Goal: Ask a question

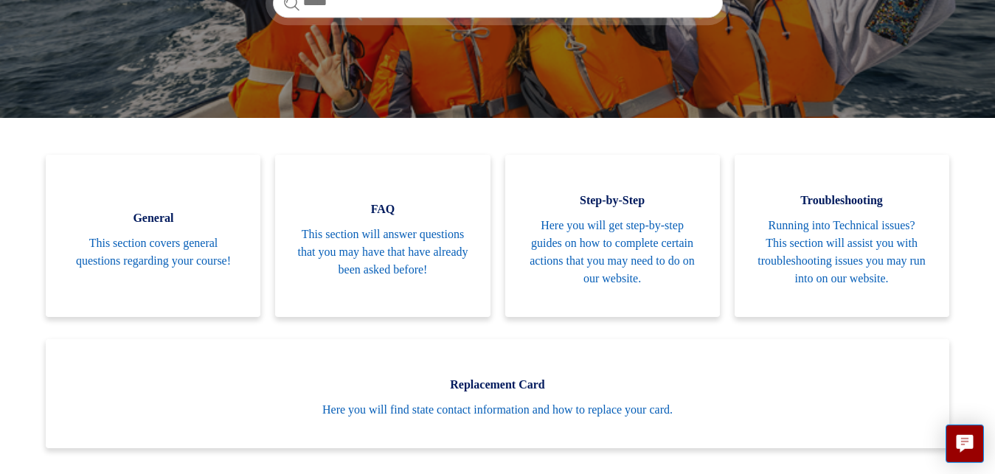
scroll to position [291, 0]
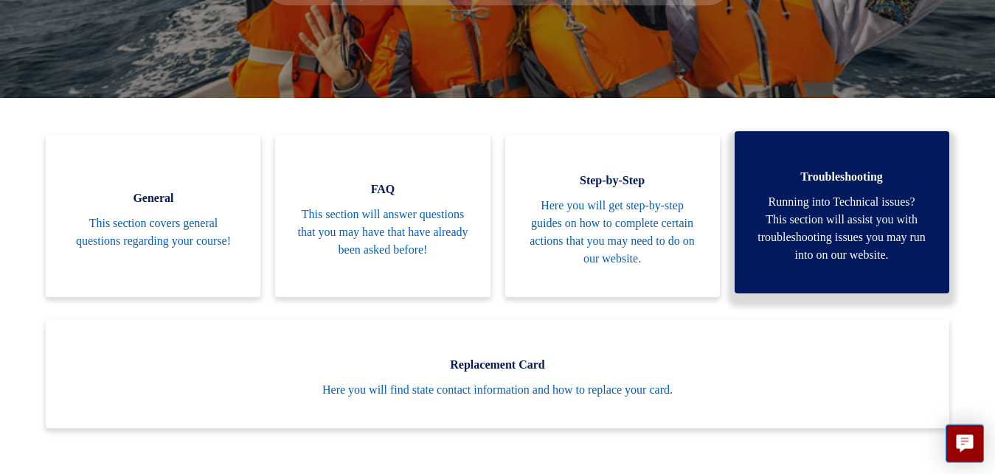
click at [835, 232] on span "Running into Technical issues? This section will assist you with troubleshootin…" at bounding box center [842, 228] width 170 height 71
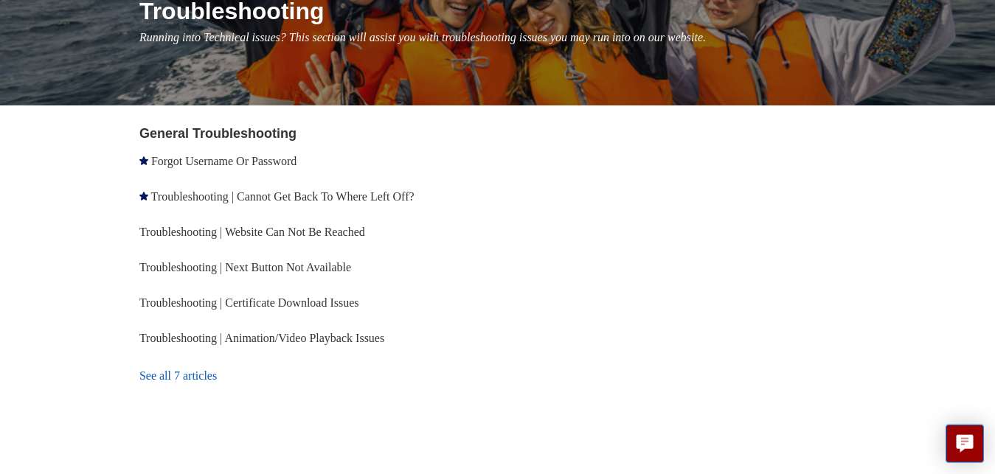
scroll to position [206, 0]
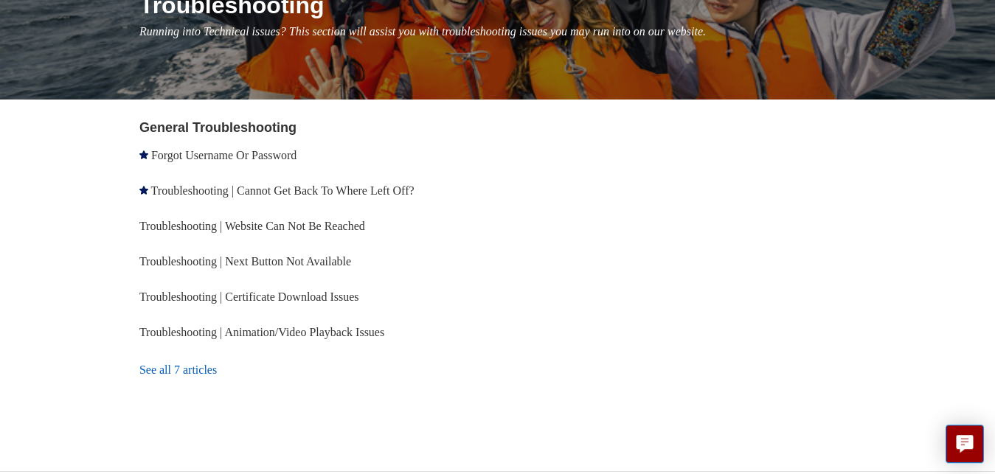
click at [205, 369] on link "See all 7 articles" at bounding box center [320, 370] width 363 height 40
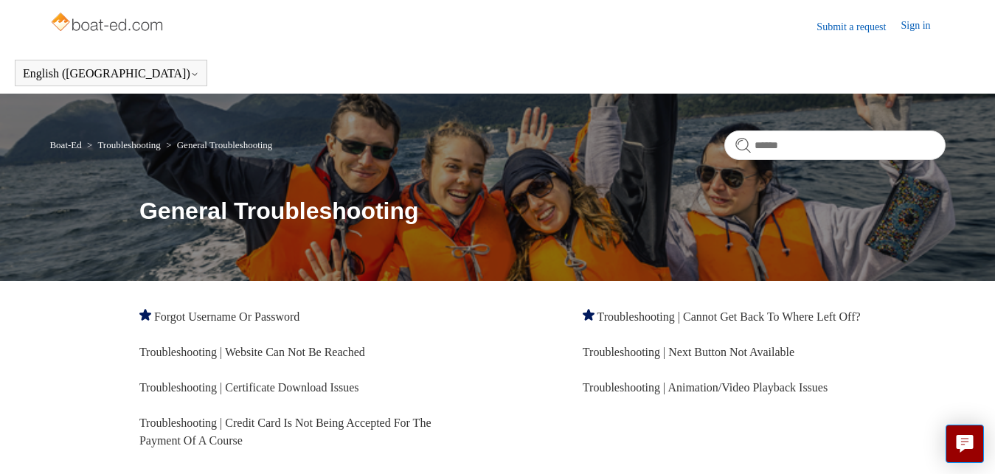
click at [142, 146] on link "Troubleshooting" at bounding box center [128, 144] width 63 height 11
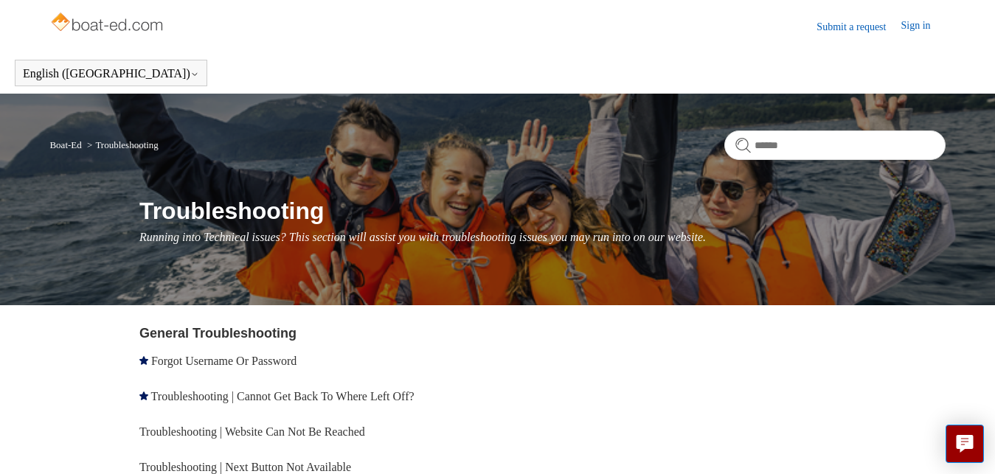
click at [917, 24] on link "Sign in" at bounding box center [922, 27] width 44 height 18
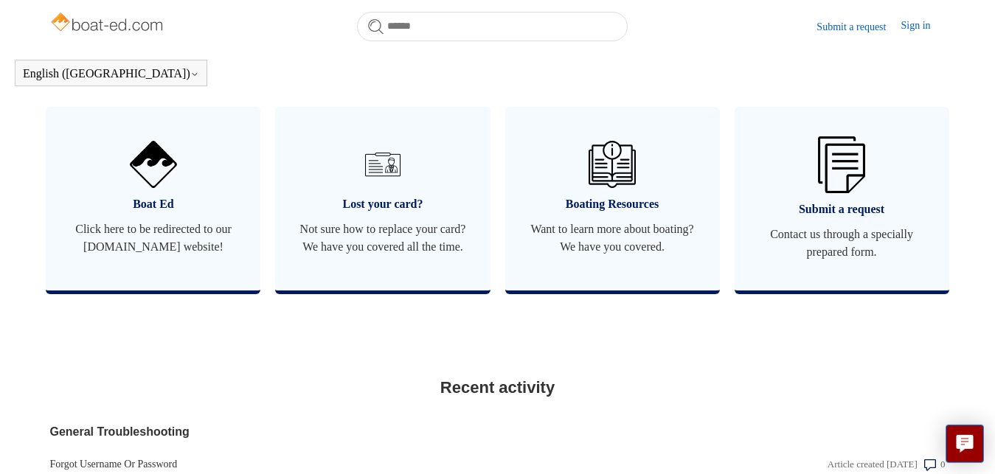
scroll to position [901, 0]
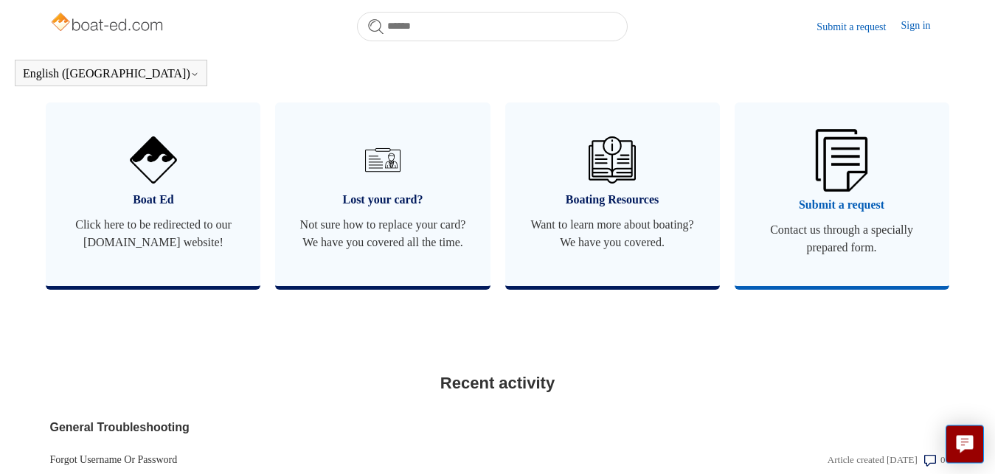
click at [834, 191] on img at bounding box center [842, 160] width 52 height 62
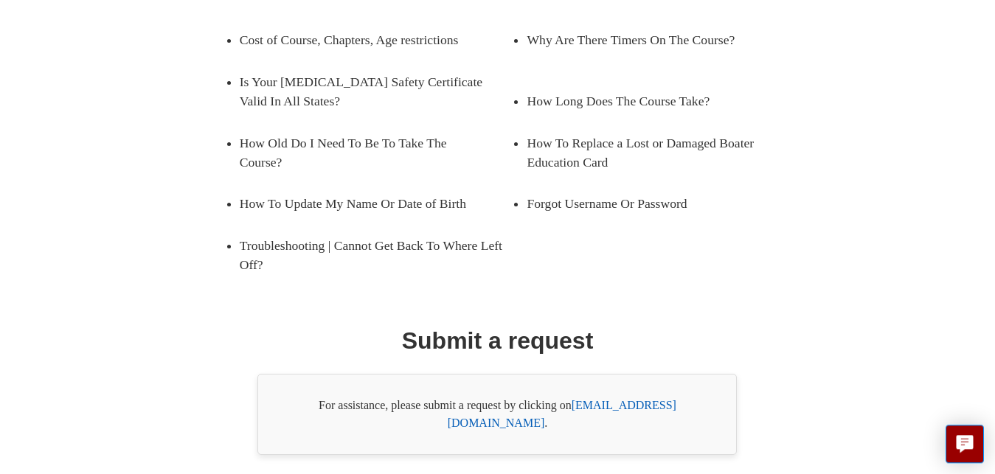
scroll to position [279, 0]
click at [642, 407] on link "[EMAIL_ADDRESS][DOMAIN_NAME]" at bounding box center [562, 415] width 229 height 30
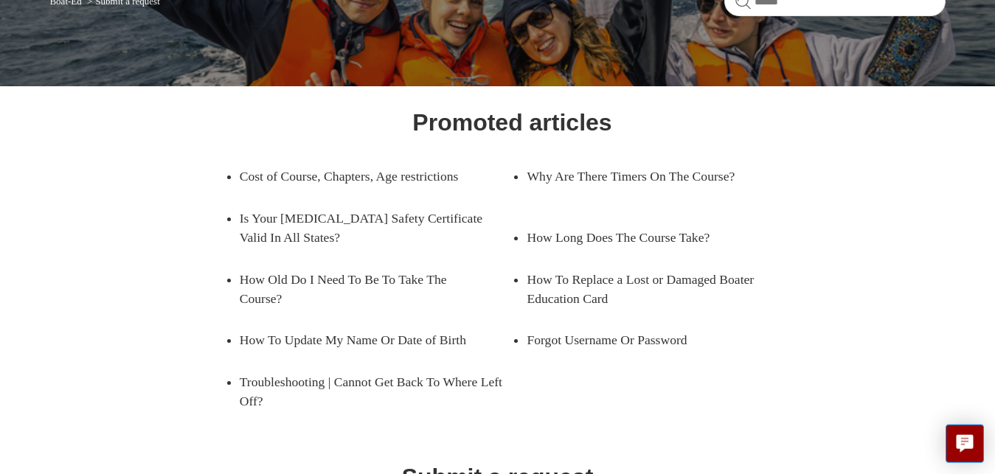
scroll to position [0, 0]
